Goal: Obtain resource: Download file/media

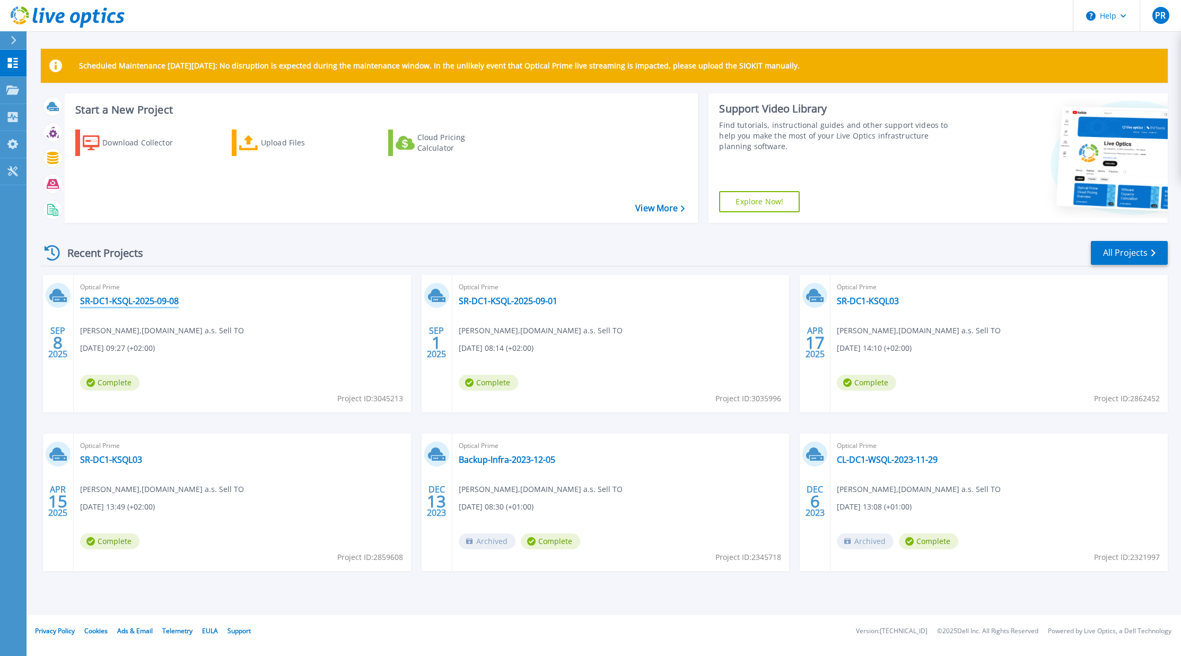
click at [139, 304] on link "SR-DC1-KSQL-2025-09-08" at bounding box center [129, 300] width 99 height 11
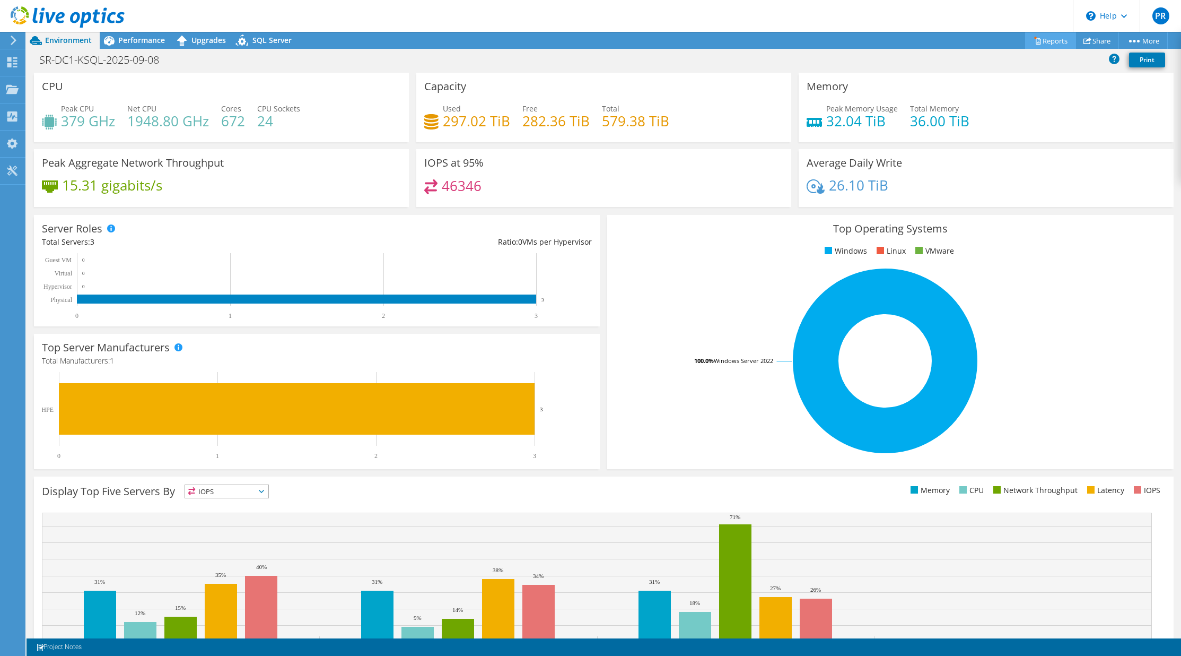
click at [1063, 41] on link "Reports" at bounding box center [1050, 40] width 51 height 16
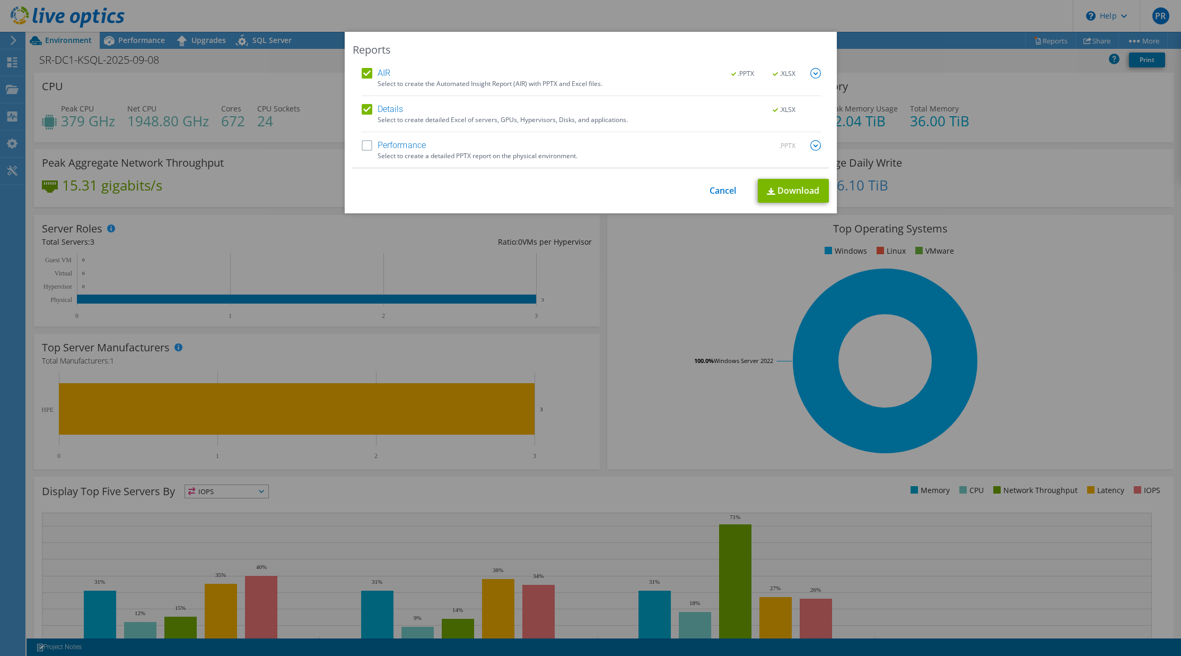
click at [815, 143] on img at bounding box center [815, 145] width 11 height 11
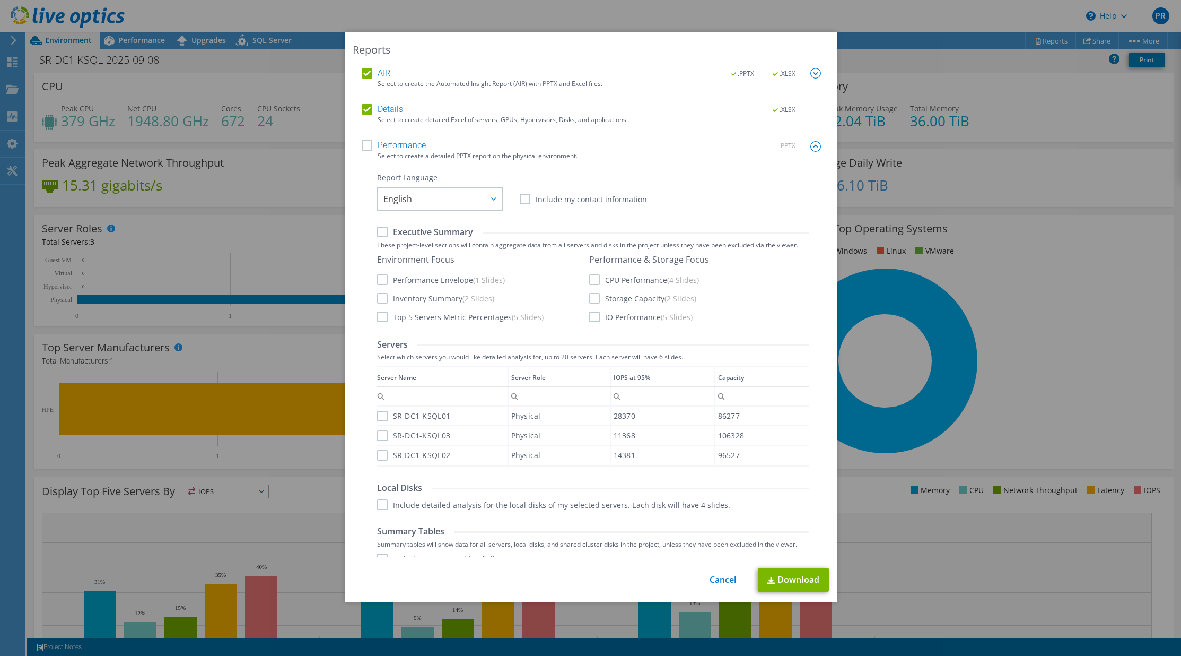
click at [389, 152] on div "Select to create a detailed PPTX report on the physical environment." at bounding box center [599, 155] width 443 height 7
click at [362, 147] on label "Performance" at bounding box center [394, 145] width 65 height 11
click at [0, 0] on input "Performance" at bounding box center [0, 0] width 0 height 0
click at [589, 279] on label "CPU Performance (4 Slides)" at bounding box center [644, 279] width 110 height 11
click at [0, 0] on input "CPU Performance (4 Slides)" at bounding box center [0, 0] width 0 height 0
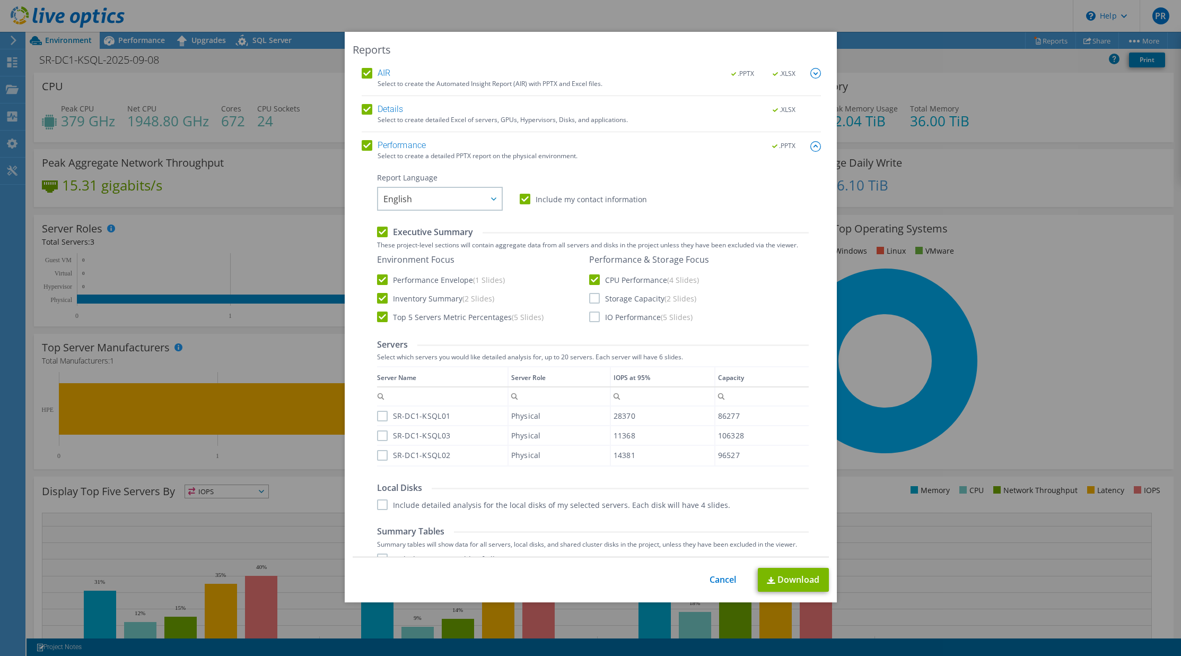
click at [591, 288] on div "Performance & Storage Focus CPU Performance (4 Slides) Storage Capacity (2 Slid…" at bounding box center [649, 288] width 120 height 68
click at [591, 294] on label "Storage Capacity (2 Slides)" at bounding box center [642, 298] width 107 height 11
click at [0, 0] on input "Storage Capacity (2 Slides)" at bounding box center [0, 0] width 0 height 0
click at [592, 316] on label "IO Performance (5 Slides)" at bounding box center [640, 316] width 103 height 11
click at [0, 0] on input "IO Performance (5 Slides)" at bounding box center [0, 0] width 0 height 0
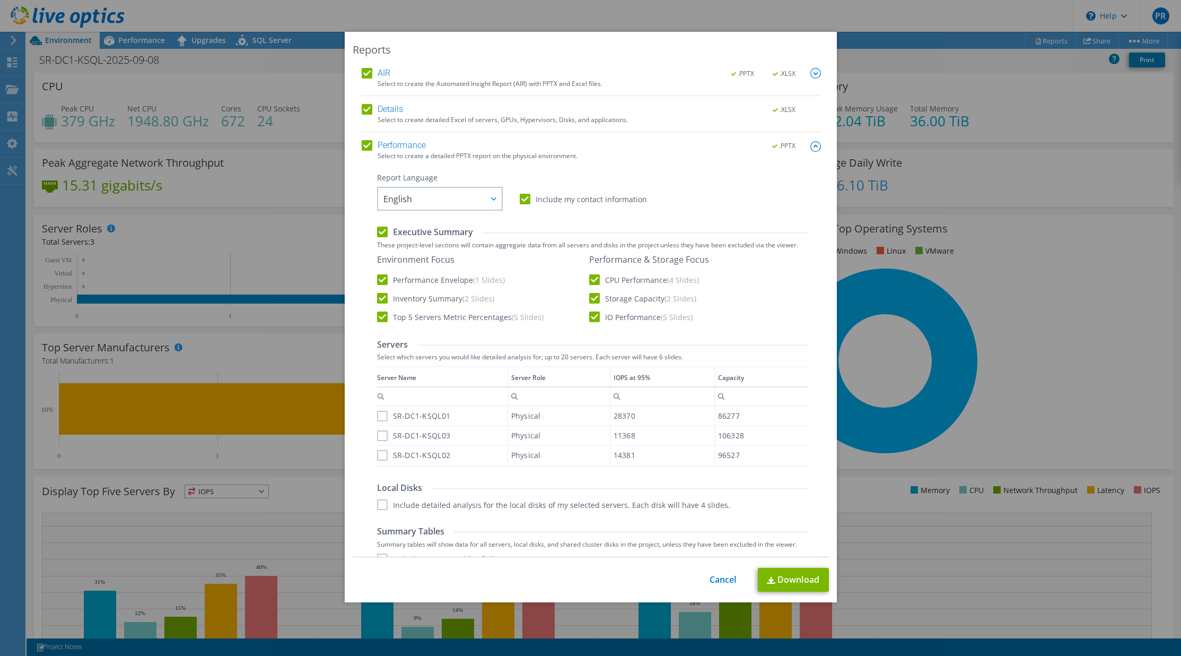
click at [382, 422] on div "SR-DC1-KSQL01" at bounding box center [442, 415] width 130 height 19
click at [382, 439] on label "SR-DC1-KSQL03" at bounding box center [414, 435] width 74 height 11
click at [0, 0] on input "SR-DC1-KSQL03" at bounding box center [0, 0] width 0 height 0
click at [380, 410] on div "SR-DC1-KSQL01" at bounding box center [442, 415] width 130 height 19
click at [380, 413] on label "SR-DC1-KSQL01" at bounding box center [414, 416] width 74 height 11
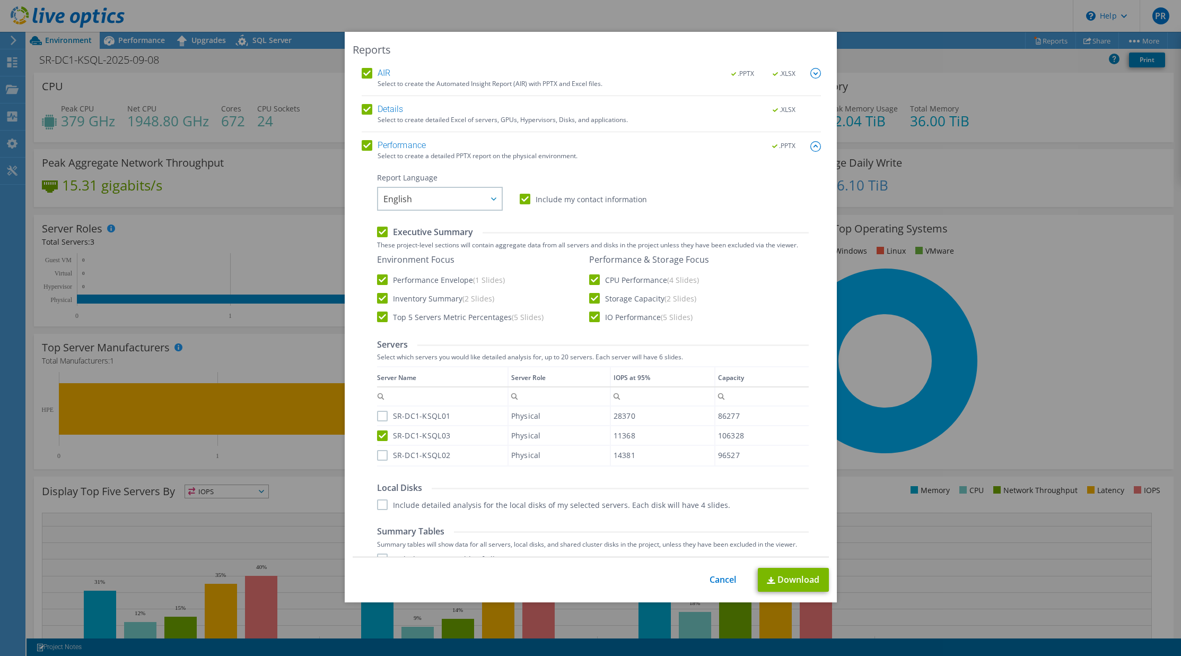
click at [0, 0] on input "SR-DC1-KSQL01" at bounding box center [0, 0] width 0 height 0
click at [378, 452] on label "SR-DC1-KSQL02" at bounding box center [414, 455] width 74 height 11
click at [0, 0] on input "SR-DC1-KSQL02" at bounding box center [0, 0] width 0 height 0
click at [381, 500] on label "Include detailed analysis for the local disks of my selected servers. Each disk…" at bounding box center [553, 504] width 353 height 11
click at [0, 0] on input "Include detailed analysis for the local disks of my selected servers. Each disk…" at bounding box center [0, 0] width 0 height 0
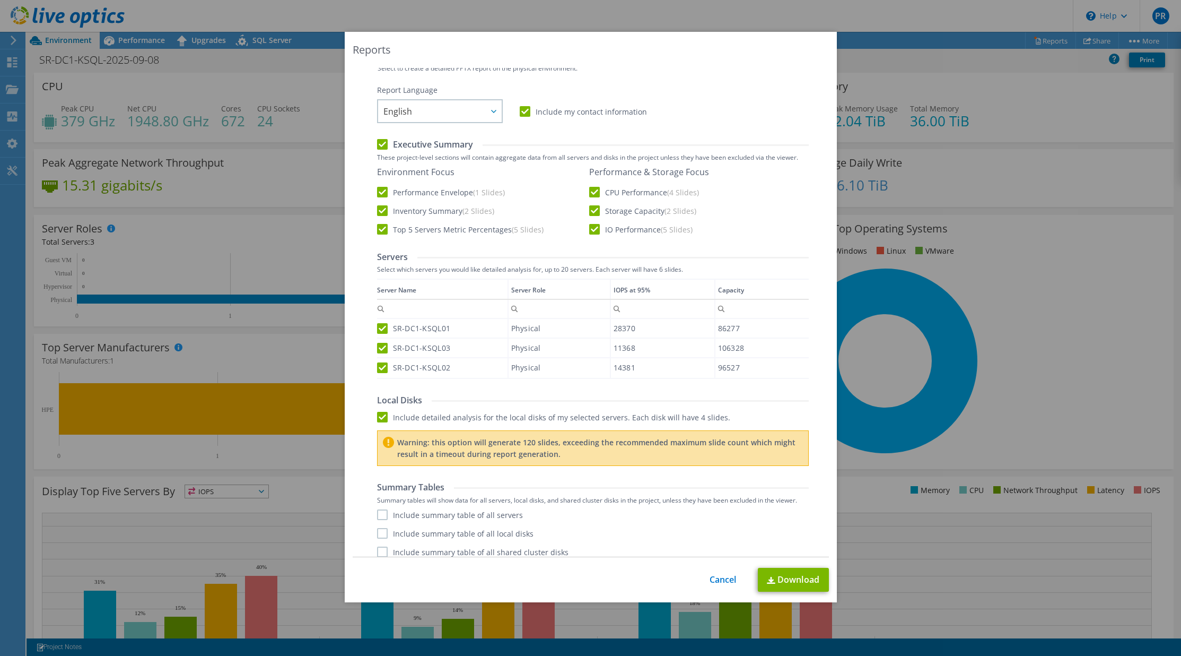
scroll to position [96, 0]
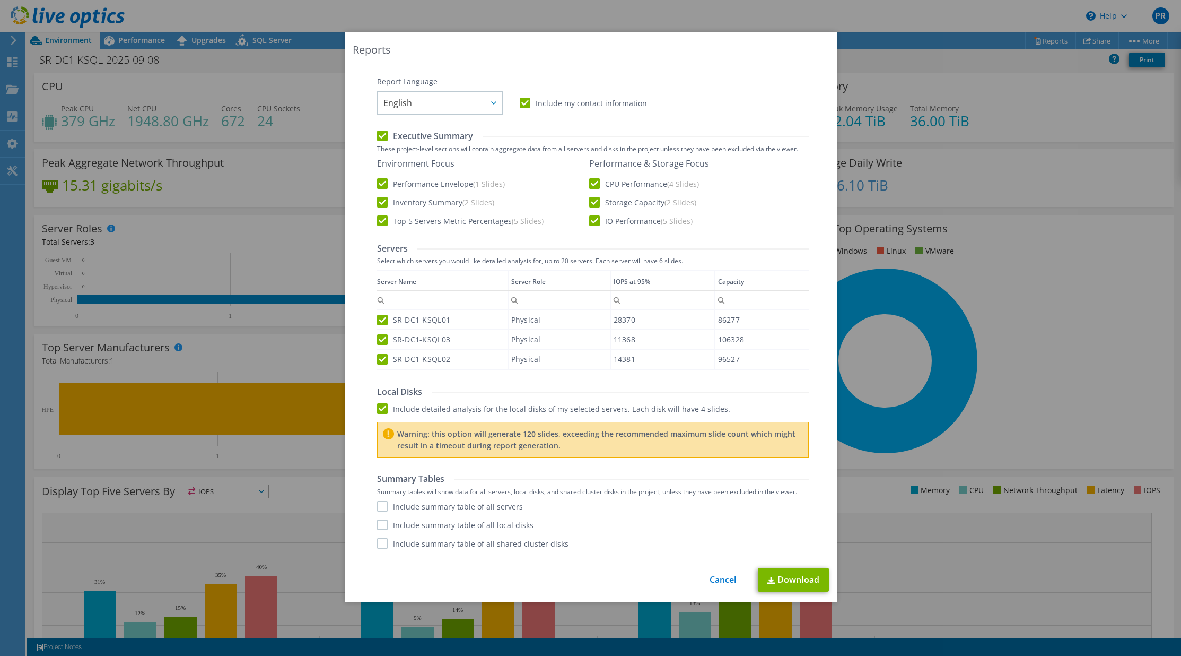
drag, startPoint x: 377, startPoint y: 498, endPoint x: 376, endPoint y: 508, distance: 9.6
click at [377, 500] on div "Summary Tables Summary tables will show data for all servers, local disks, and …" at bounding box center [593, 510] width 432 height 75
click at [377, 518] on div "Include summary table of all servers Include summary table of all local disks I…" at bounding box center [593, 525] width 432 height 48
click at [377, 516] on div "Include summary table of all servers Include summary table of all local disks I…" at bounding box center [593, 525] width 432 height 48
click at [377, 504] on label "Include summary table of all servers" at bounding box center [450, 506] width 146 height 11
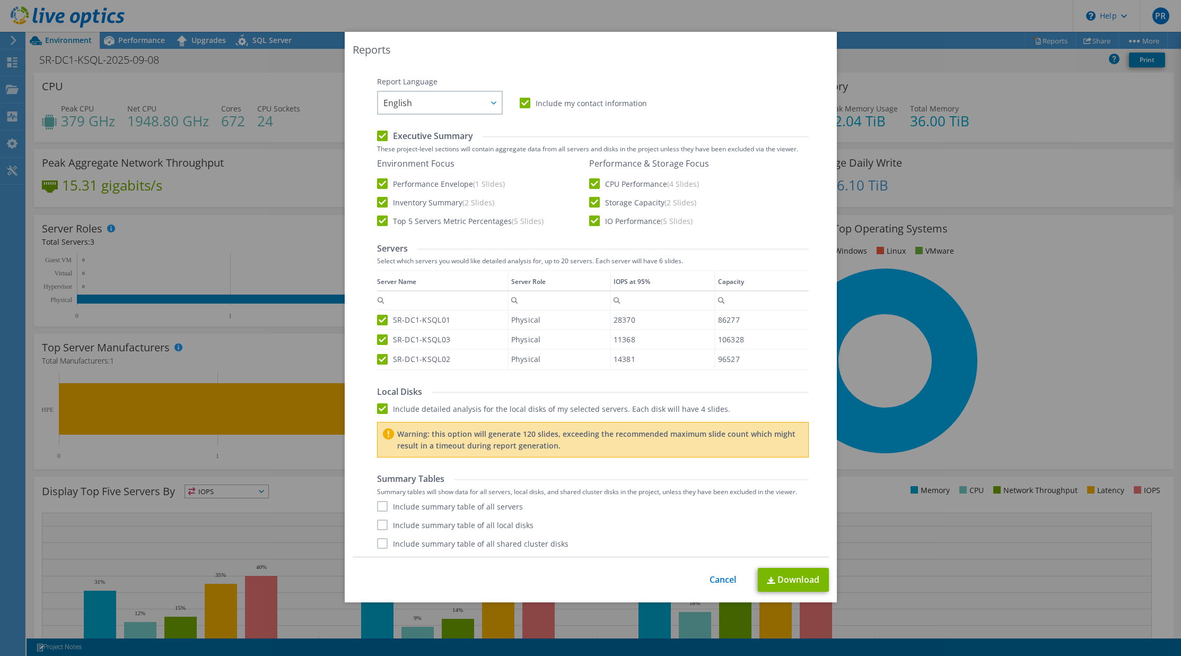
click at [0, 0] on input "Include summary table of all servers" at bounding box center [0, 0] width 0 height 0
click at [377, 525] on label "Include summary table of all local disks" at bounding box center [455, 524] width 156 height 11
click at [0, 0] on input "Include summary table of all local disks" at bounding box center [0, 0] width 0 height 0
click at [379, 538] on label "Include summary table of all shared cluster disks" at bounding box center [472, 543] width 191 height 11
click at [0, 0] on input "Include summary table of all shared cluster disks" at bounding box center [0, 0] width 0 height 0
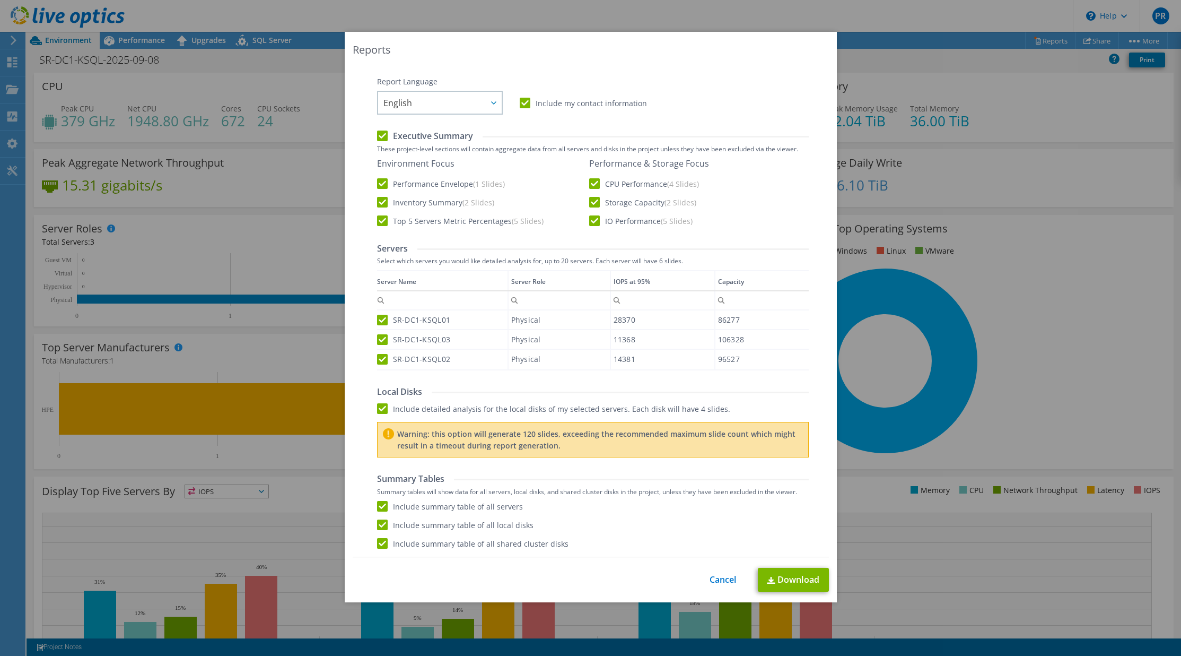
scroll to position [0, 0]
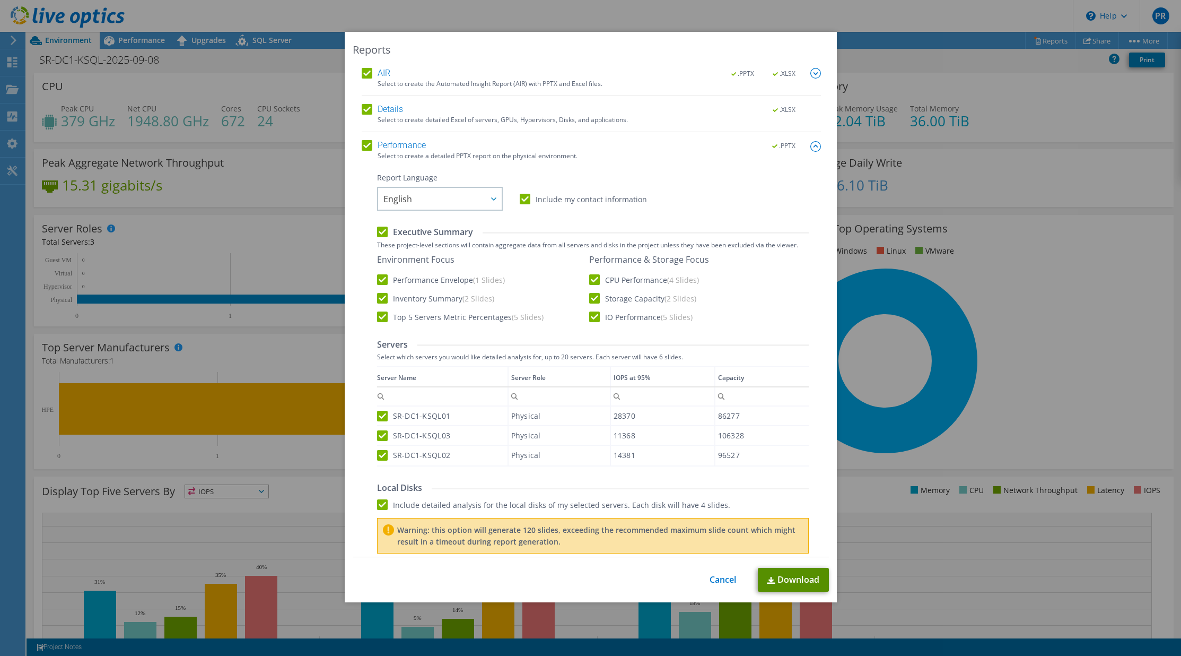
click at [787, 577] on link "Download" at bounding box center [793, 580] width 71 height 24
click at [717, 584] on link "Cancel" at bounding box center [723, 579] width 27 height 10
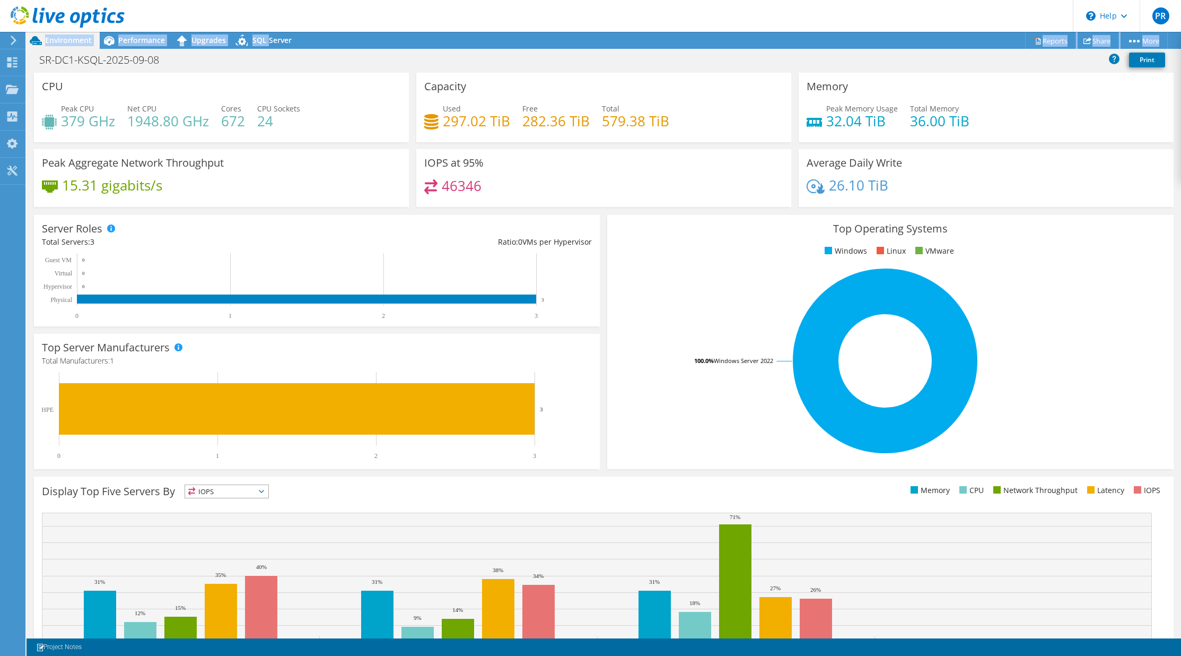
click at [267, 31] on div "PR End User Pavel Raban pavel.raban@alza.cz Alza.cz a.s. Sell TO My Profile Log…" at bounding box center [590, 328] width 1181 height 656
click at [265, 41] on span "SQL Server" at bounding box center [271, 40] width 39 height 10
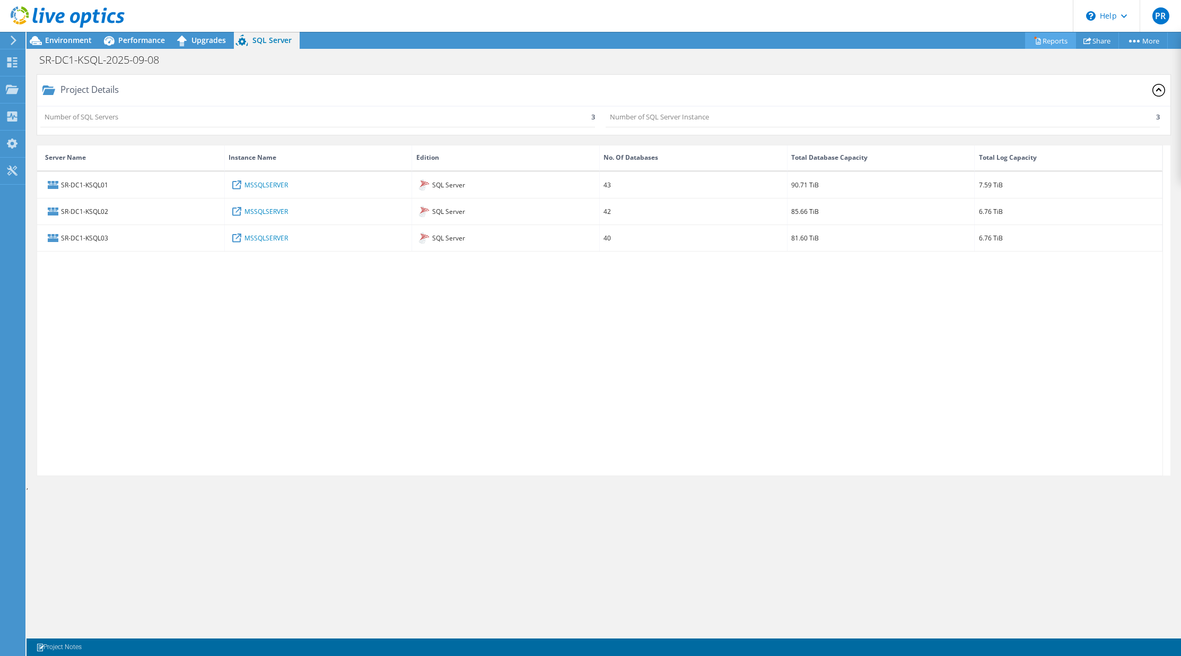
click at [1051, 44] on link "Reports" at bounding box center [1050, 40] width 51 height 16
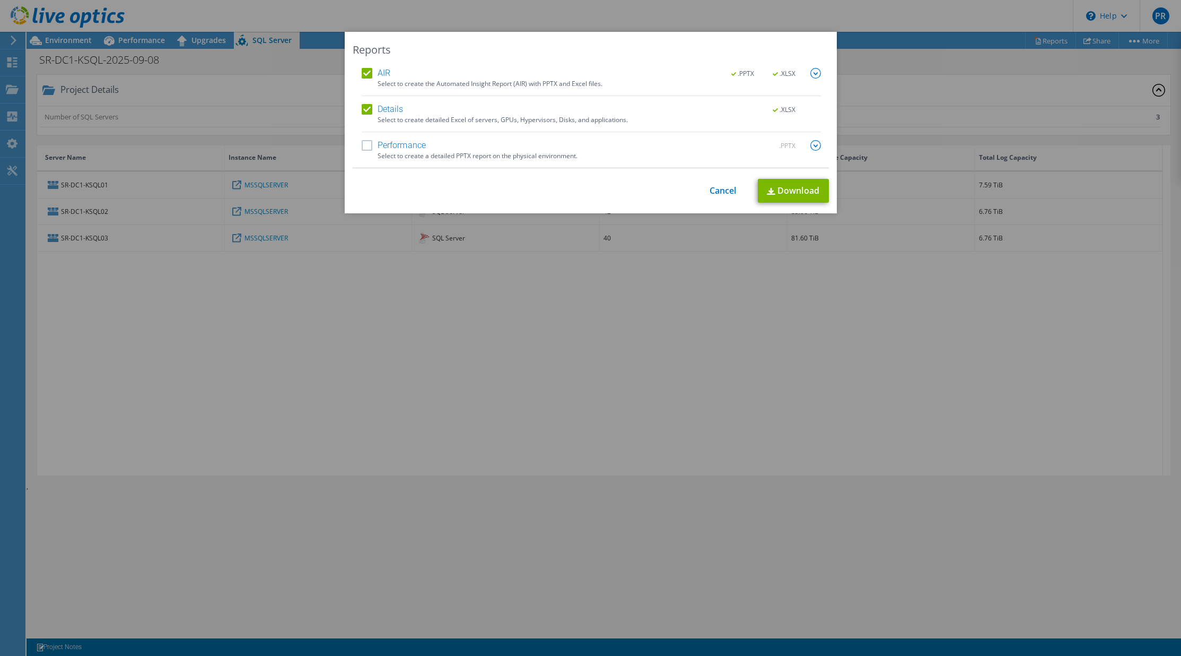
click at [810, 147] on img at bounding box center [815, 145] width 11 height 11
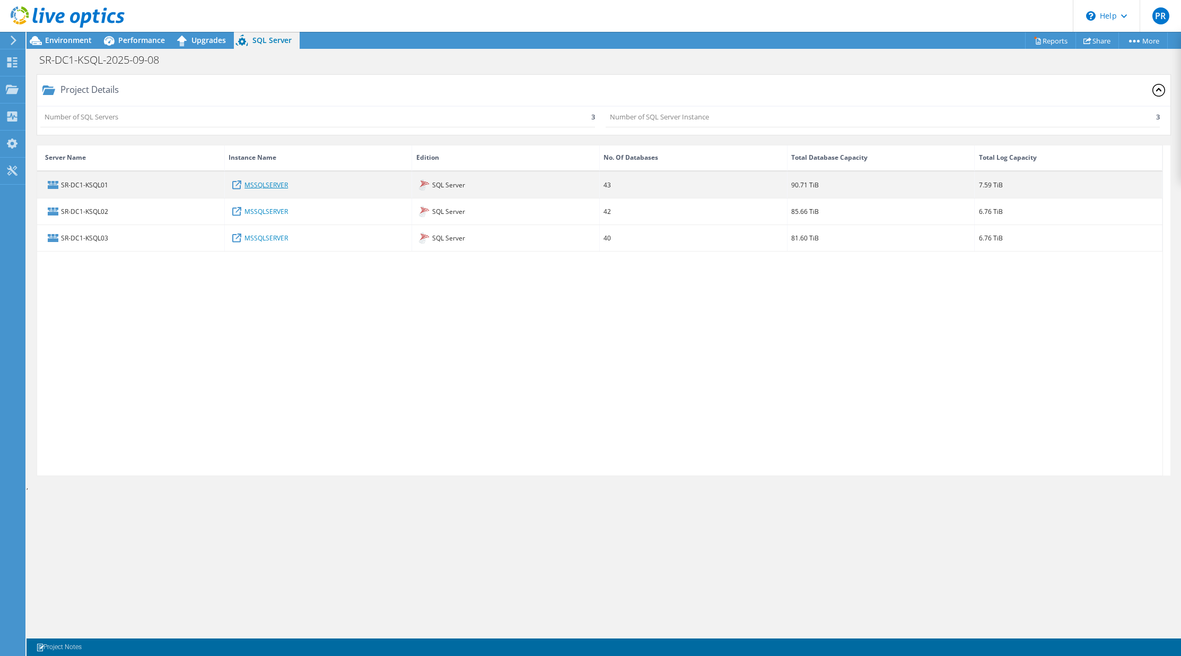
click at [283, 184] on link "MSSQLSERVER" at bounding box center [266, 185] width 43 height 12
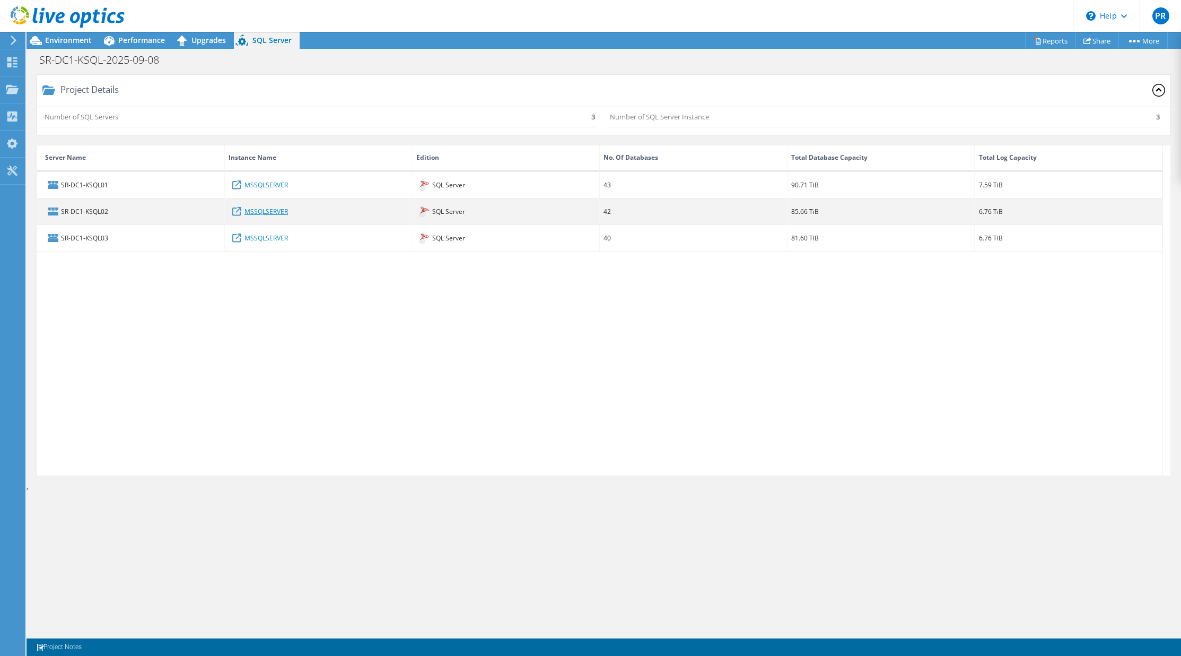
click at [258, 210] on link "MSSQLSERVER" at bounding box center [266, 211] width 43 height 12
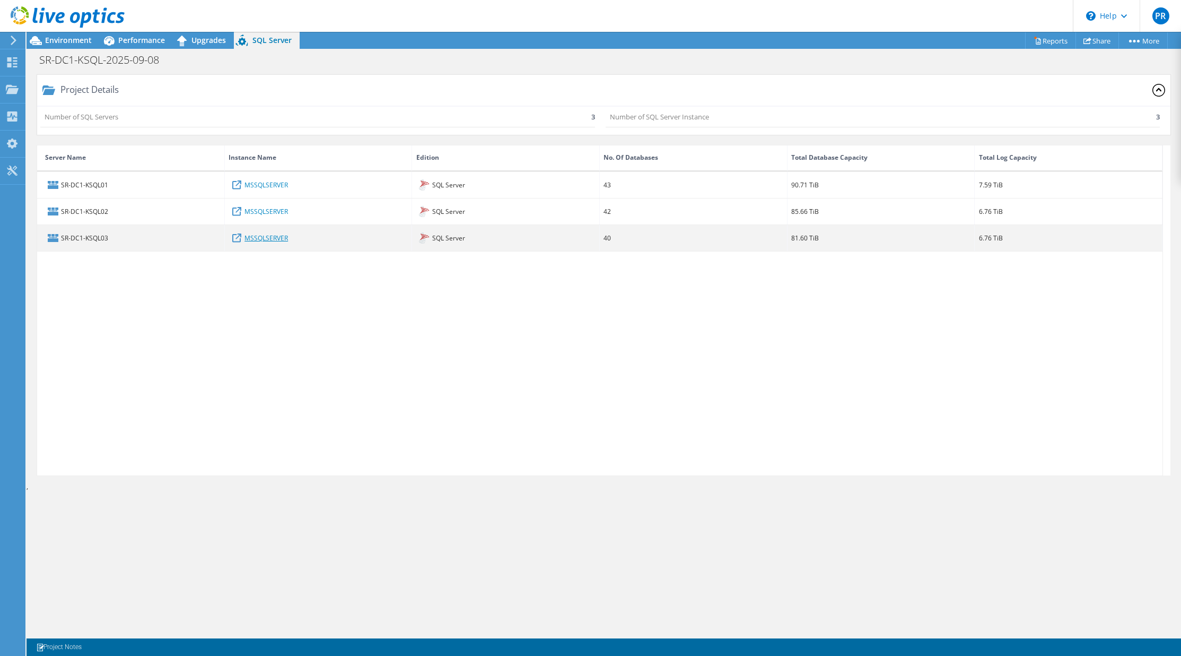
click at [281, 238] on link "MSSQLSERVER" at bounding box center [266, 238] width 43 height 12
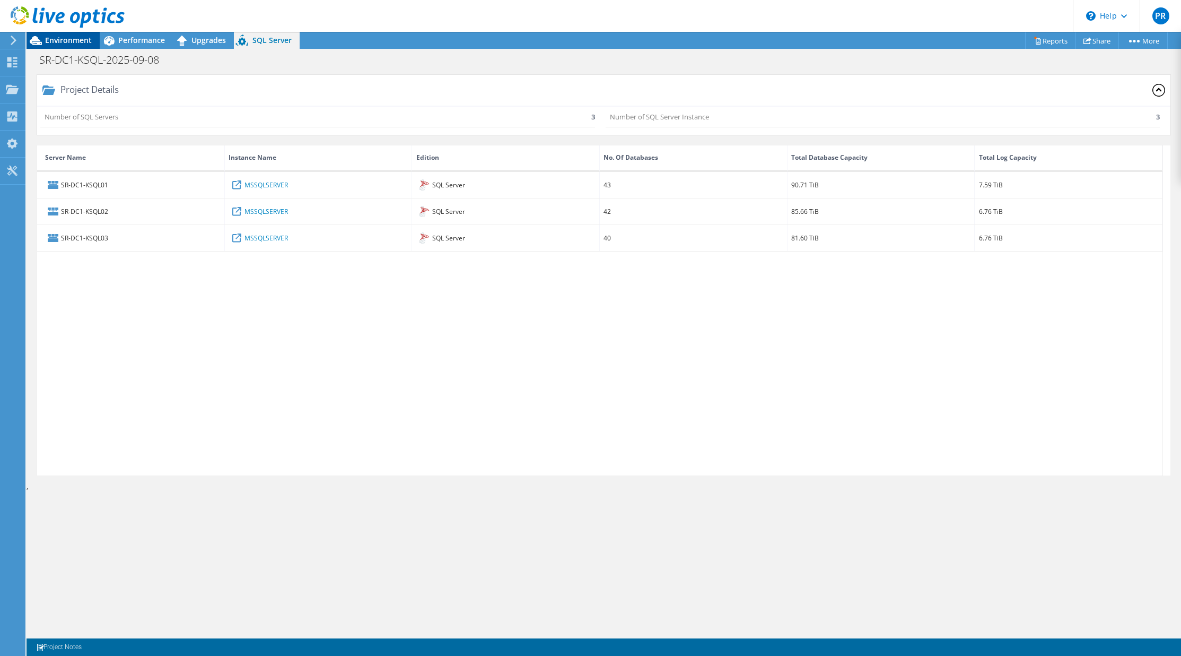
click at [67, 47] on div "Environment" at bounding box center [63, 40] width 73 height 17
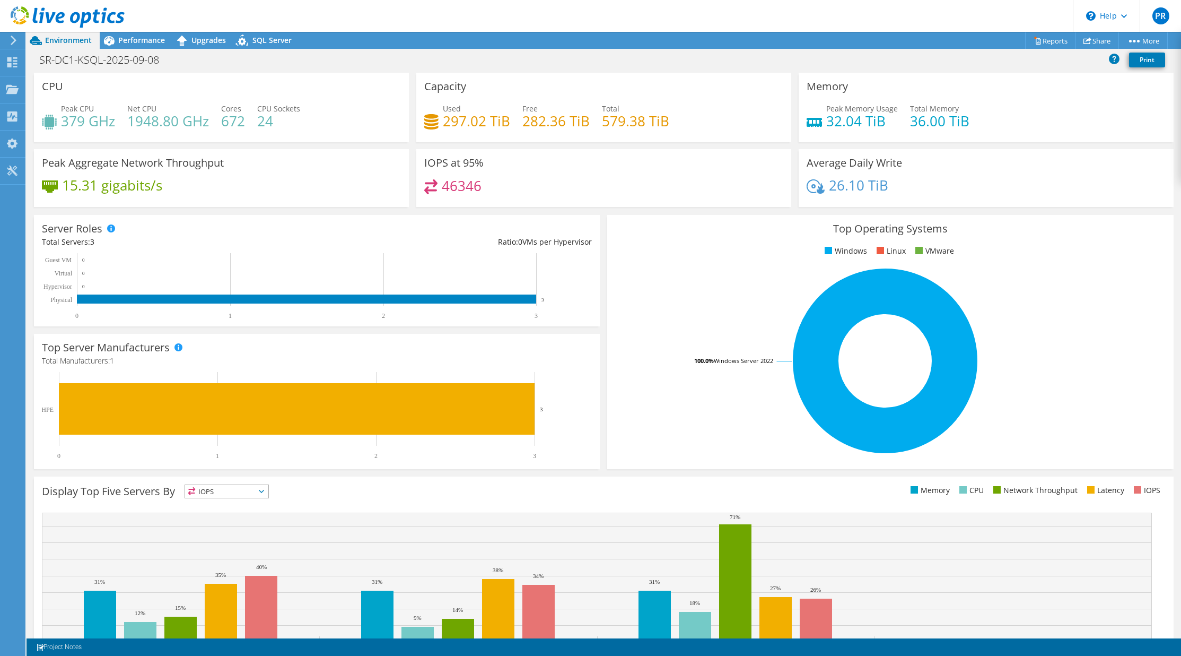
scroll to position [53, 0]
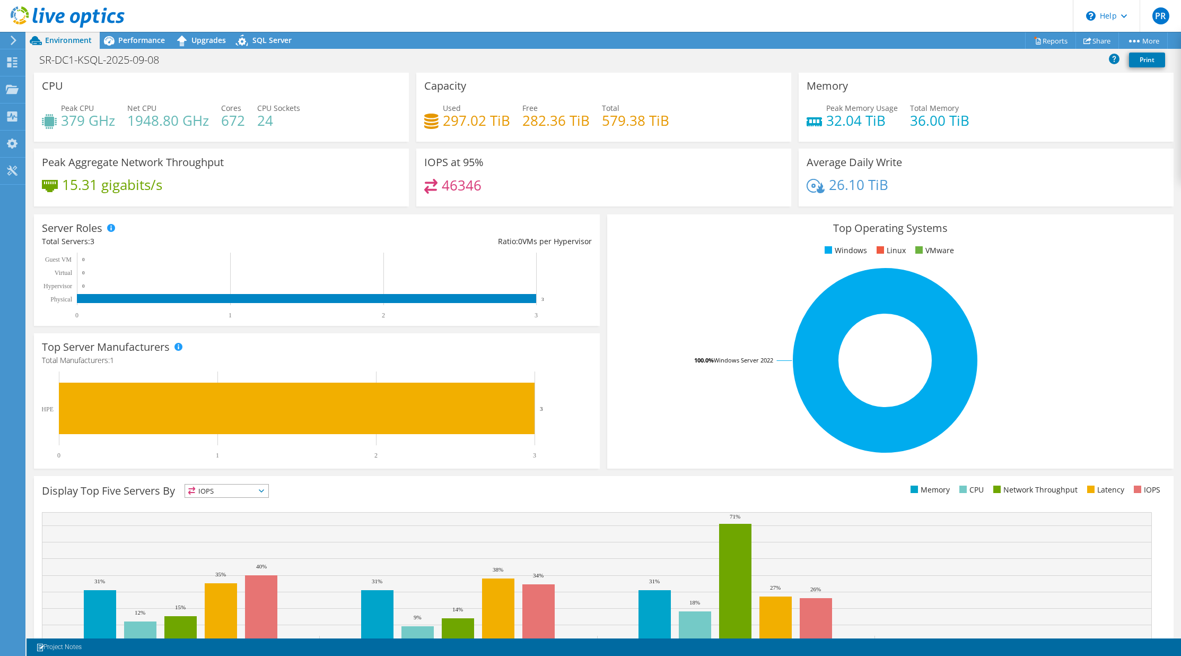
scroll to position [0, 0]
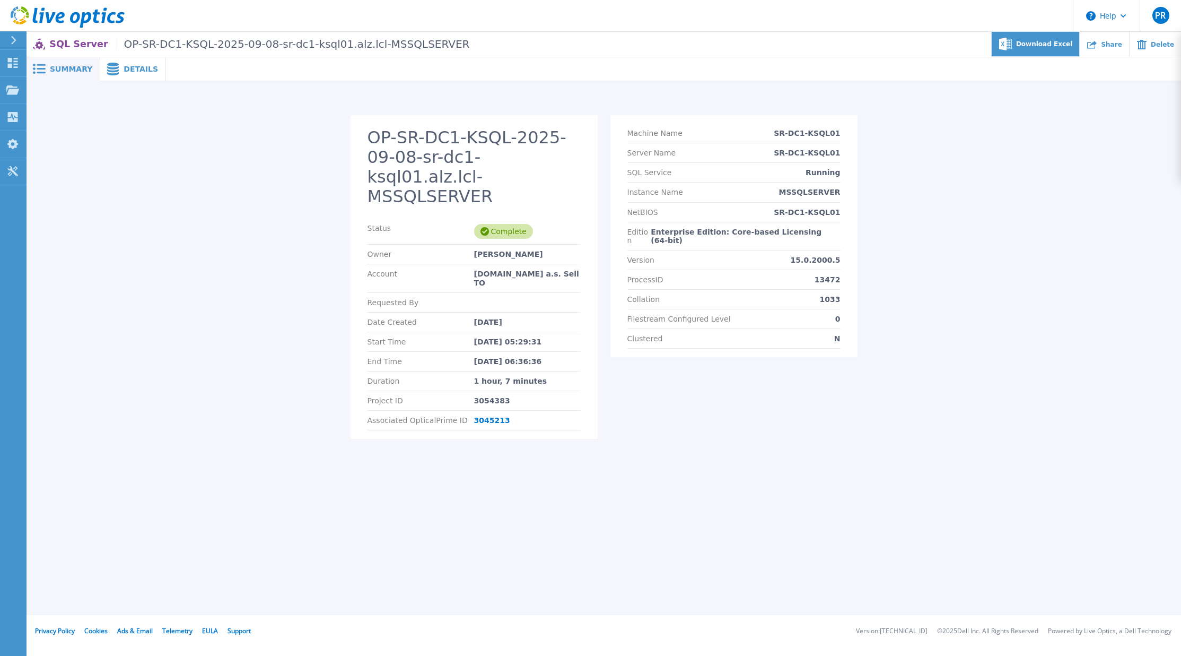
click at [1068, 45] on span "Download Excel" at bounding box center [1044, 44] width 56 height 6
click at [1057, 45] on span "Download Excel" at bounding box center [1044, 44] width 56 height 6
click at [1043, 48] on div "Download Excel" at bounding box center [1036, 44] width 88 height 25
